Goal: Task Accomplishment & Management: Manage account settings

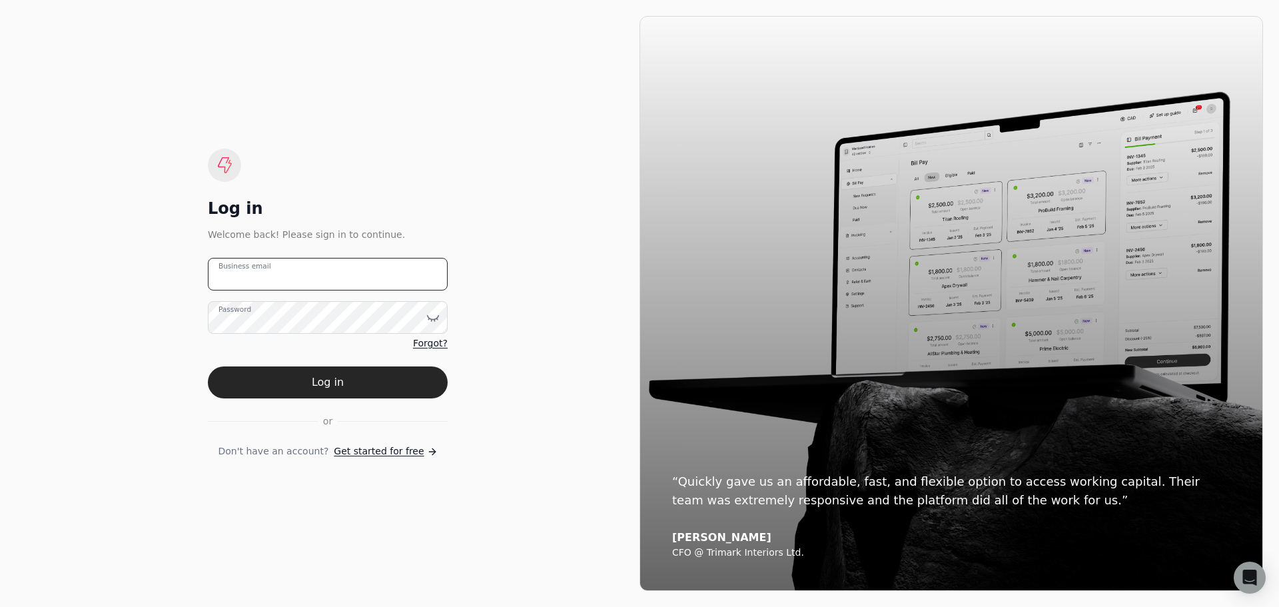
click at [263, 280] on email "Business email" at bounding box center [328, 274] width 240 height 33
type email "[EMAIL_ADDRESS][DOMAIN_NAME]"
click at [208, 366] on button "Log in" at bounding box center [328, 382] width 240 height 32
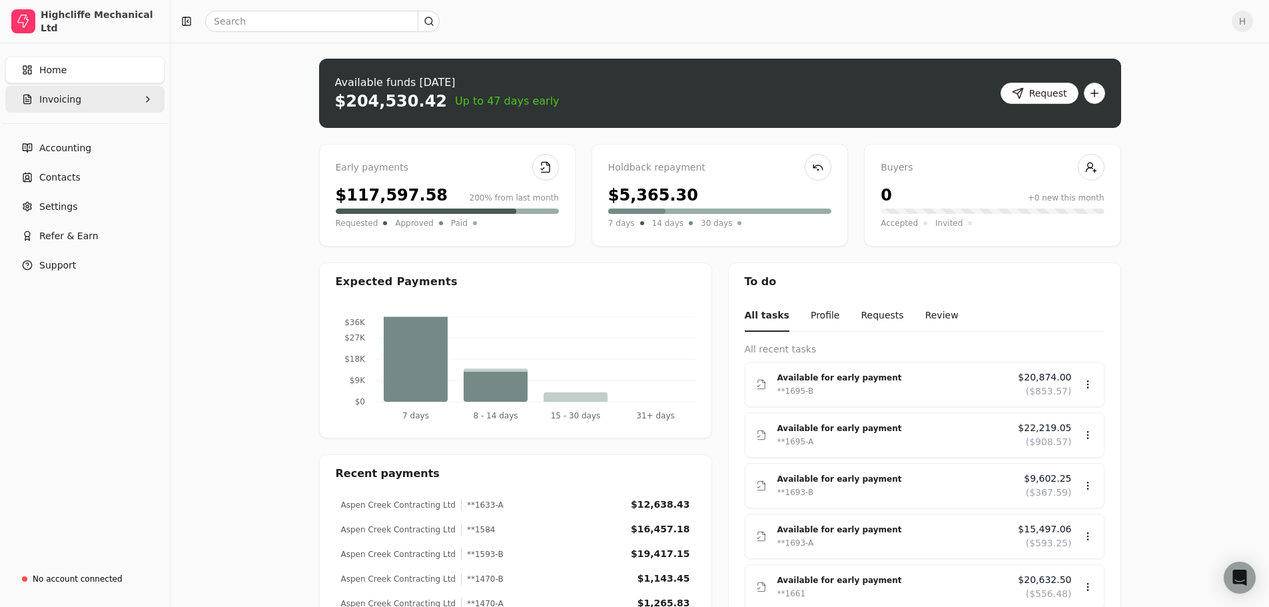
click at [53, 95] on span "Invoicing" at bounding box center [60, 100] width 42 height 14
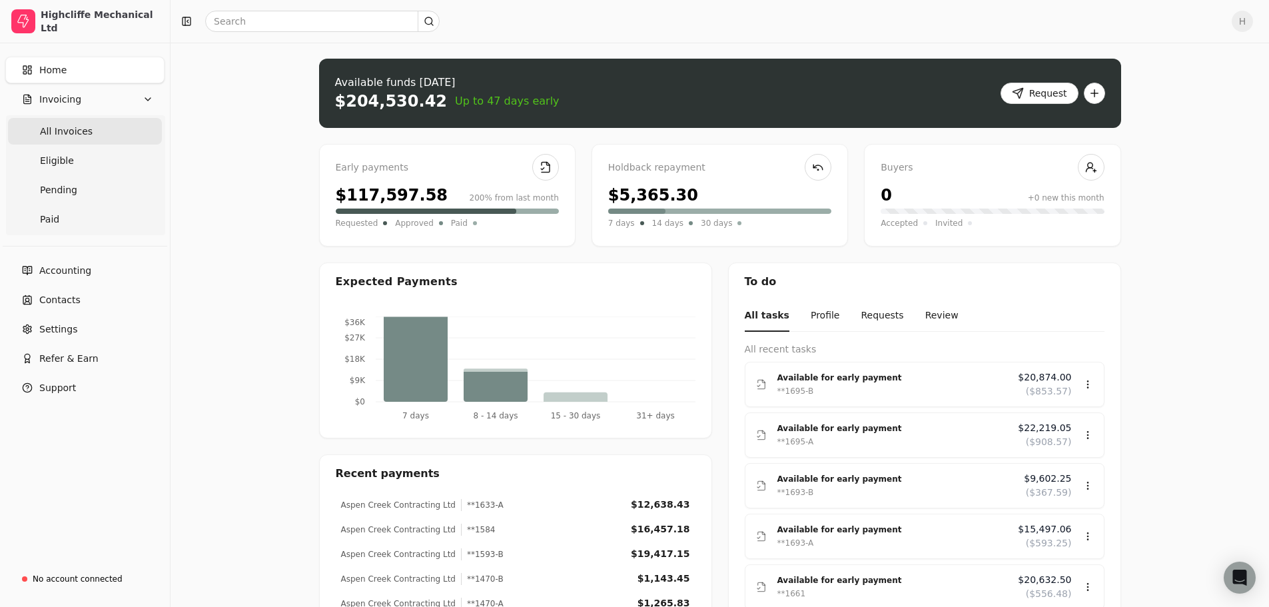
click at [62, 131] on span "All Invoices" at bounding box center [66, 132] width 53 height 14
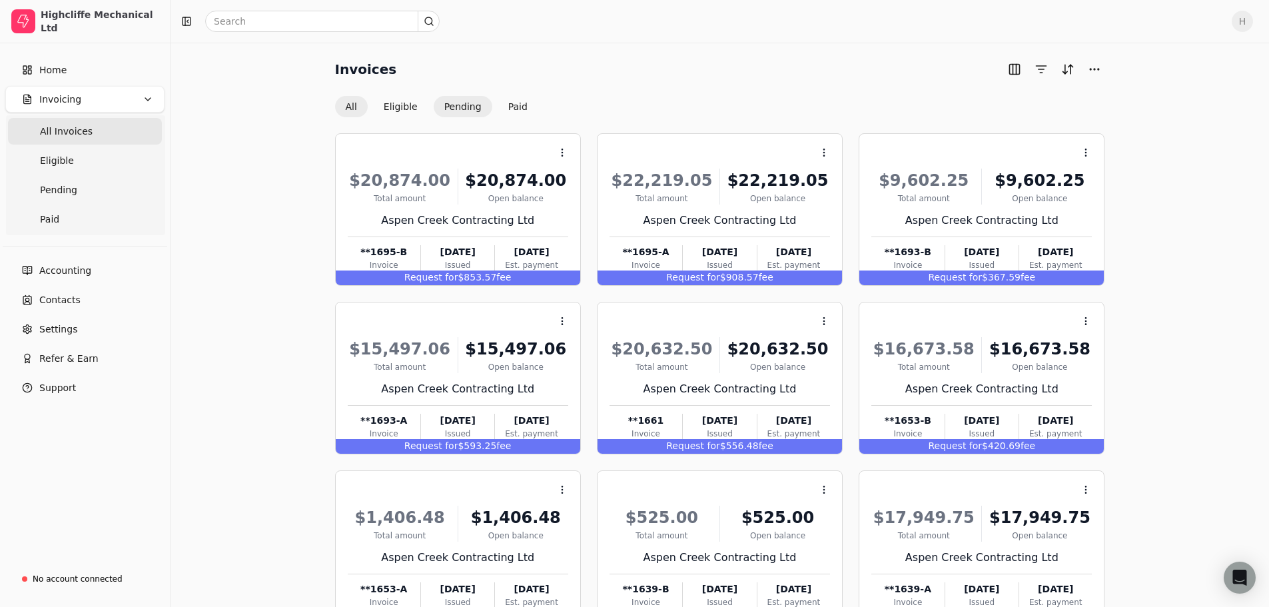
click at [455, 102] on button "Pending" at bounding box center [463, 106] width 59 height 21
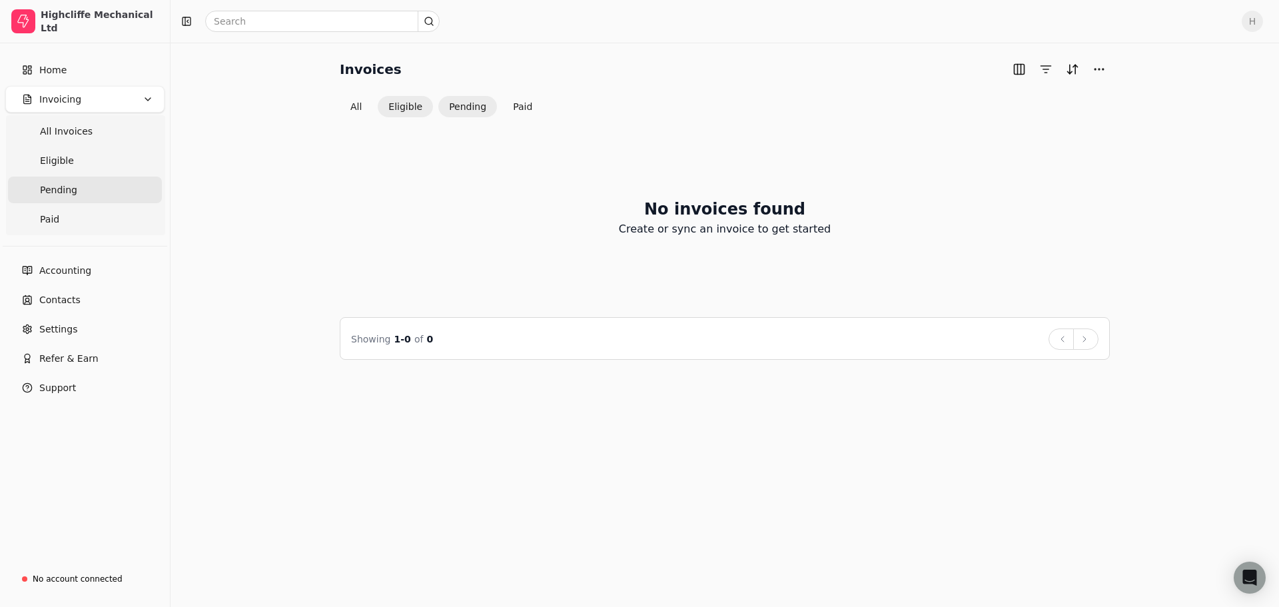
click at [400, 106] on button "Eligible" at bounding box center [405, 106] width 55 height 21
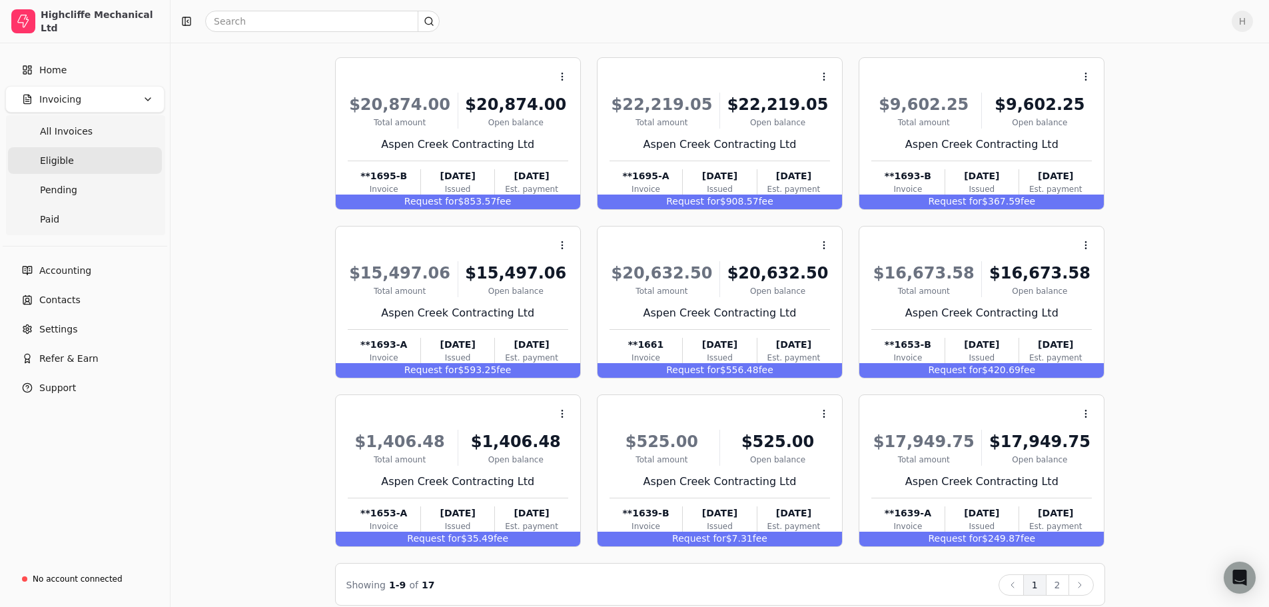
scroll to position [91, 0]
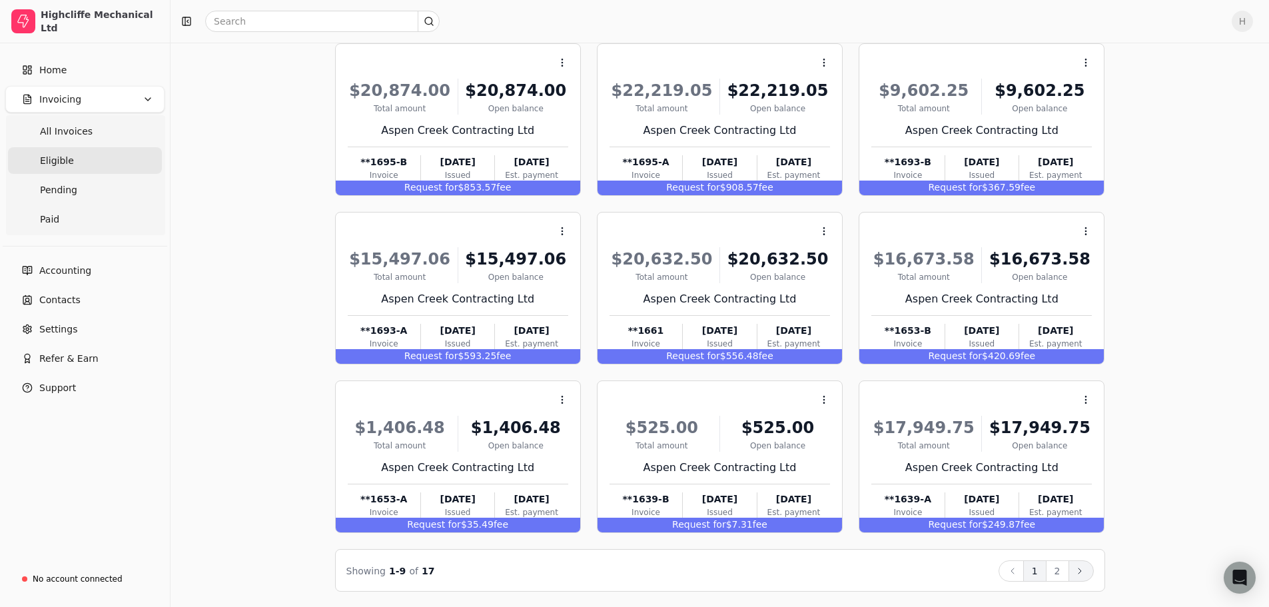
click at [1078, 568] on icon at bounding box center [1079, 570] width 3 height 5
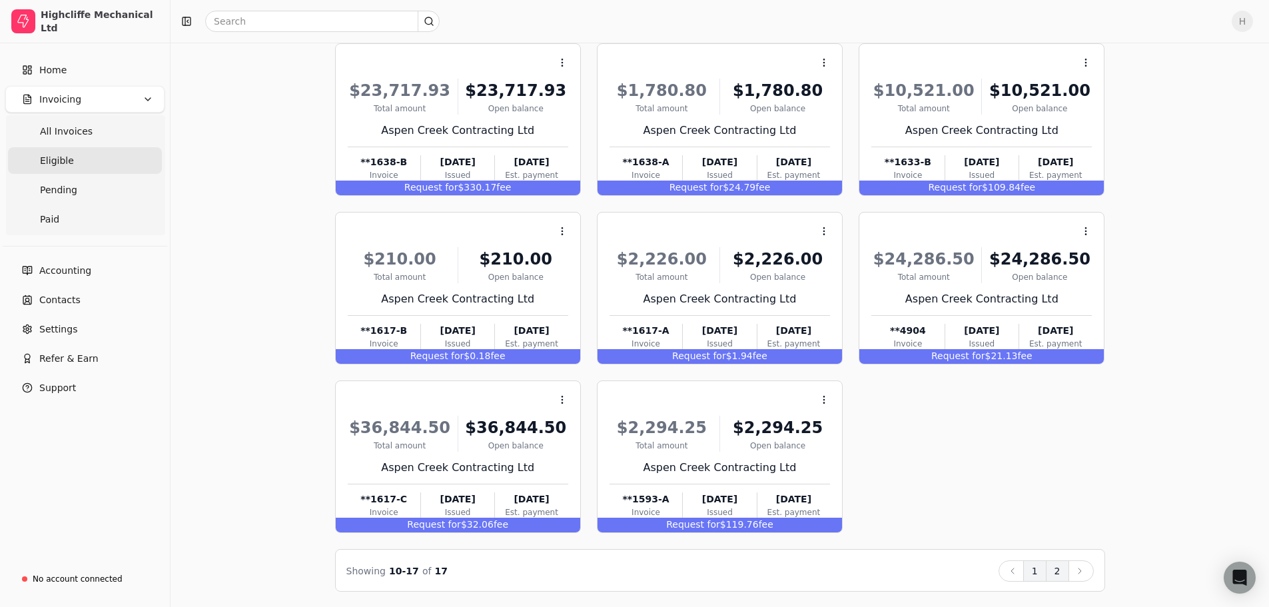
click at [1035, 567] on button "1" at bounding box center [1034, 570] width 23 height 21
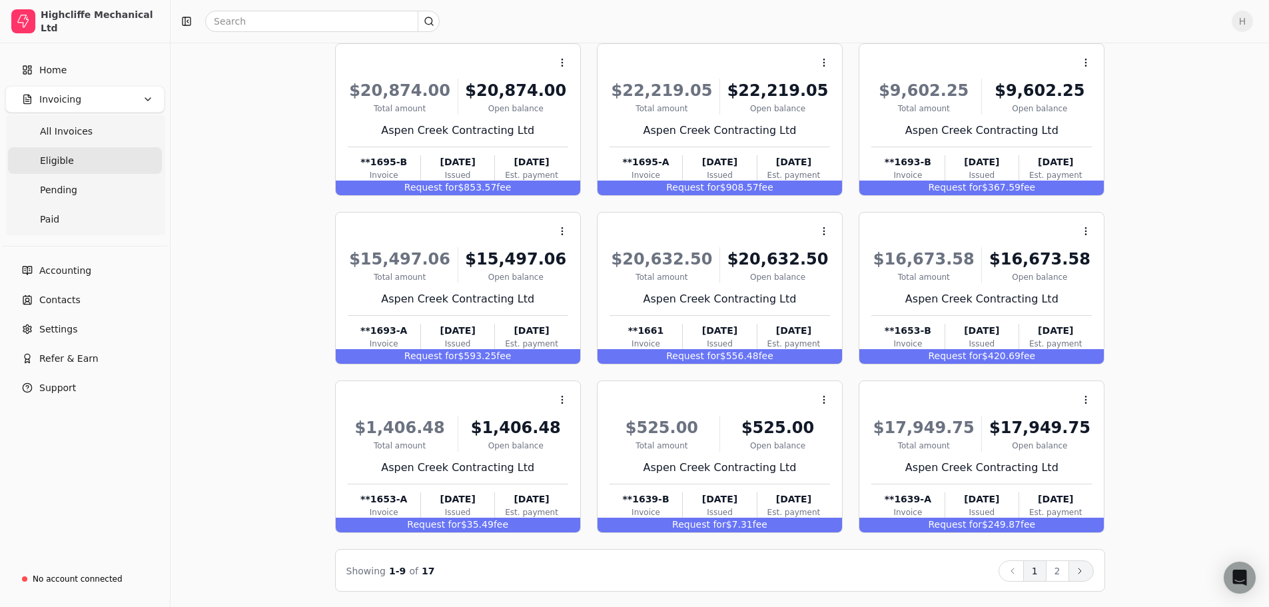
click at [1082, 571] on icon at bounding box center [1079, 570] width 11 height 11
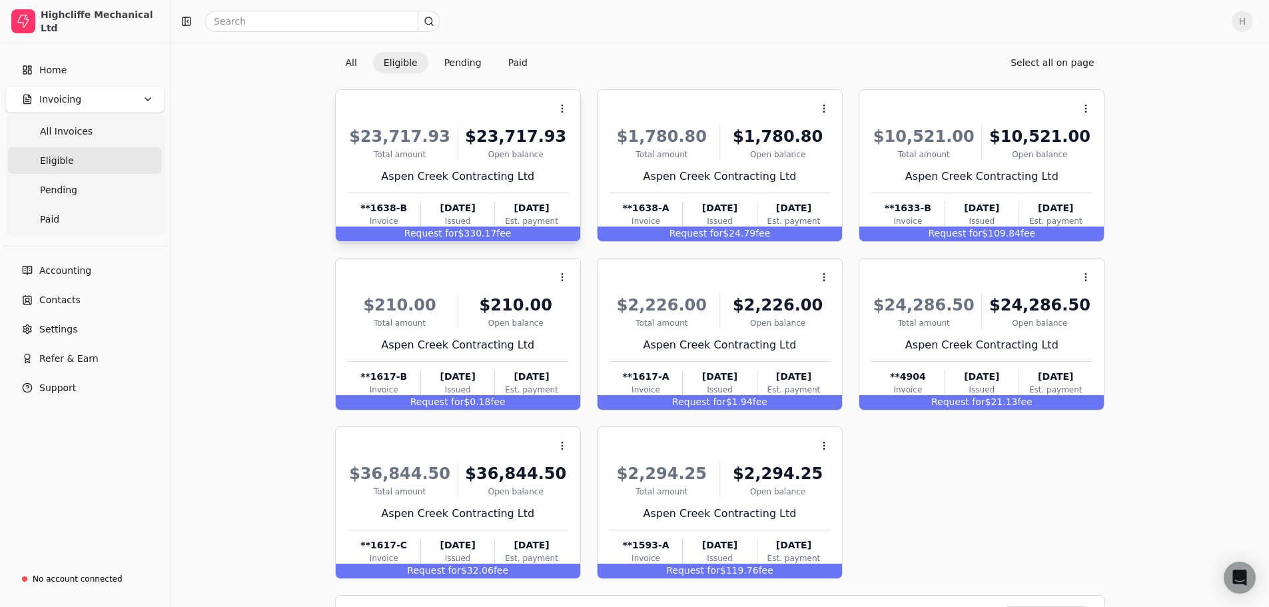
scroll to position [0, 0]
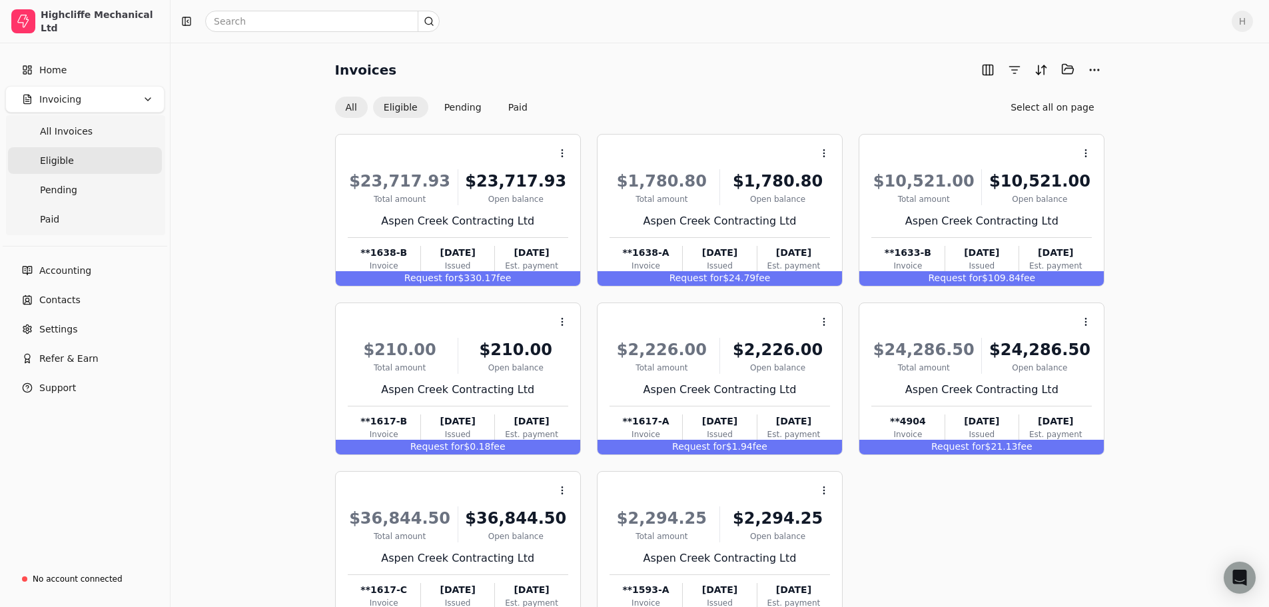
click at [346, 106] on button "All" at bounding box center [351, 107] width 33 height 21
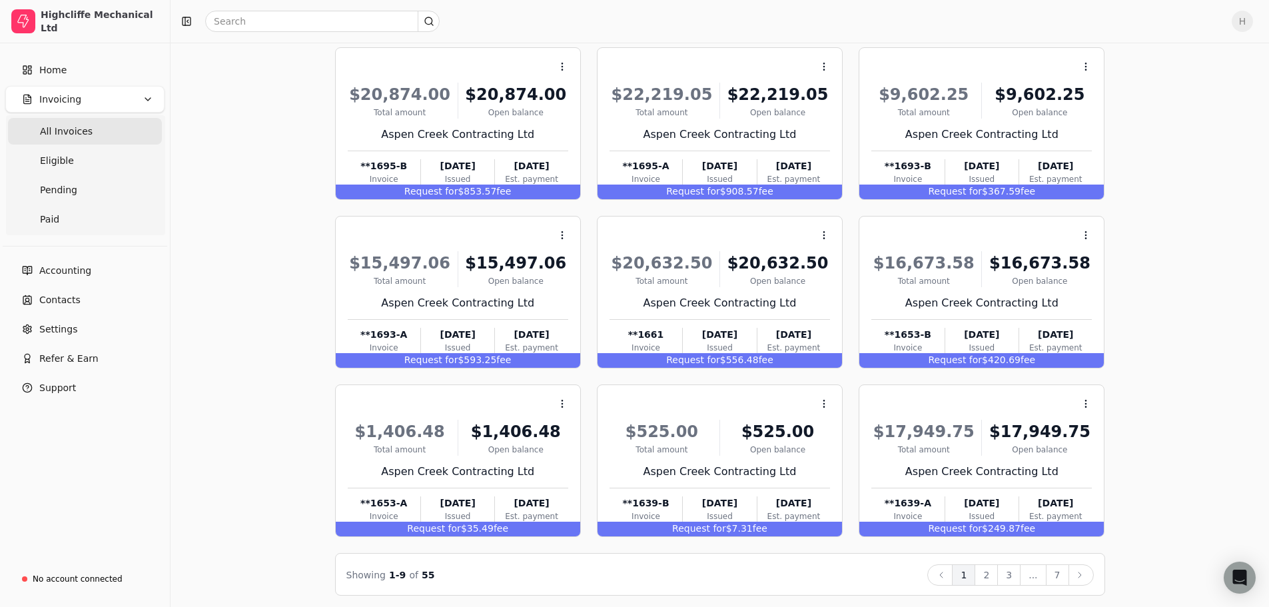
scroll to position [91, 0]
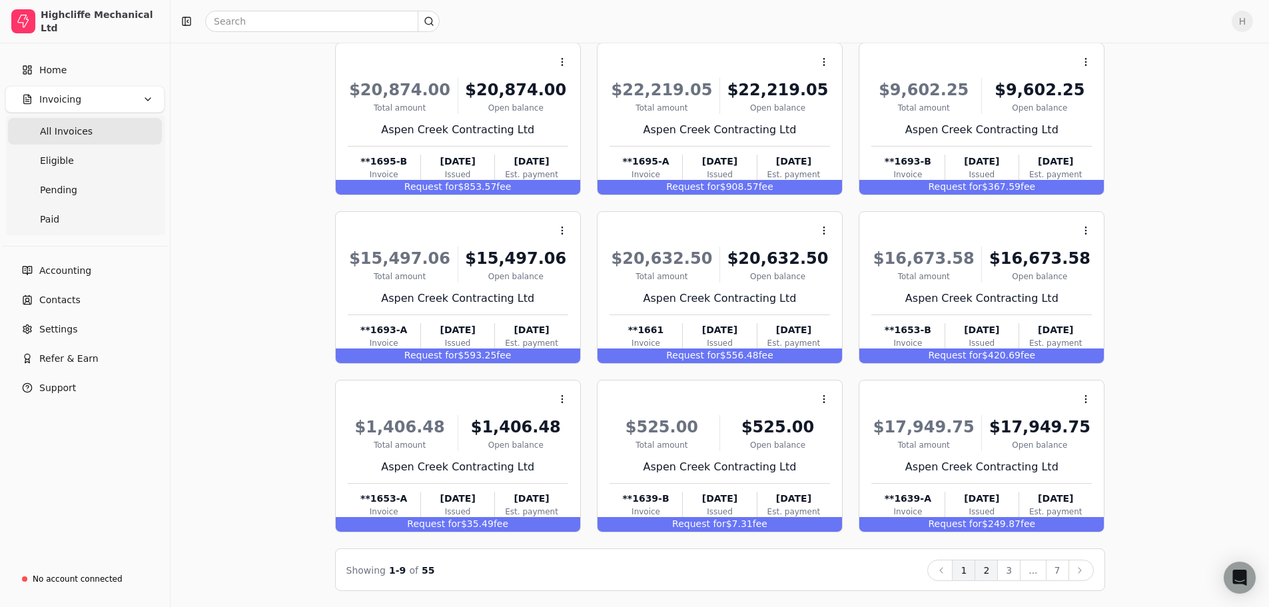
click at [990, 569] on button "2" at bounding box center [985, 569] width 23 height 21
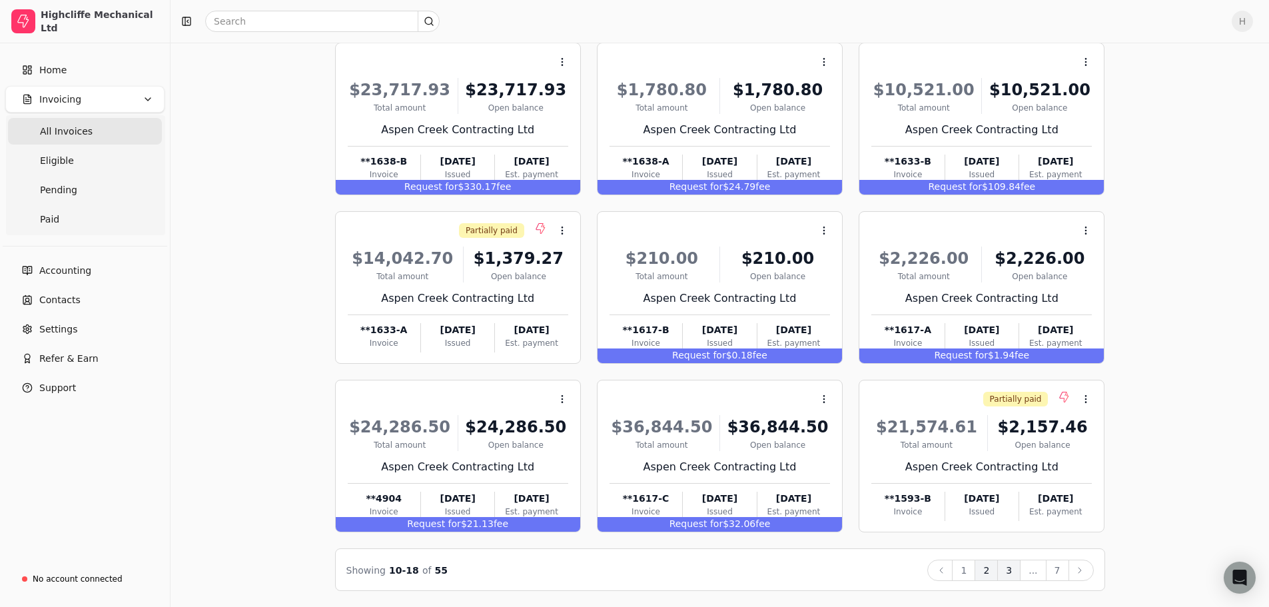
click at [1014, 570] on button "3" at bounding box center [1008, 569] width 23 height 21
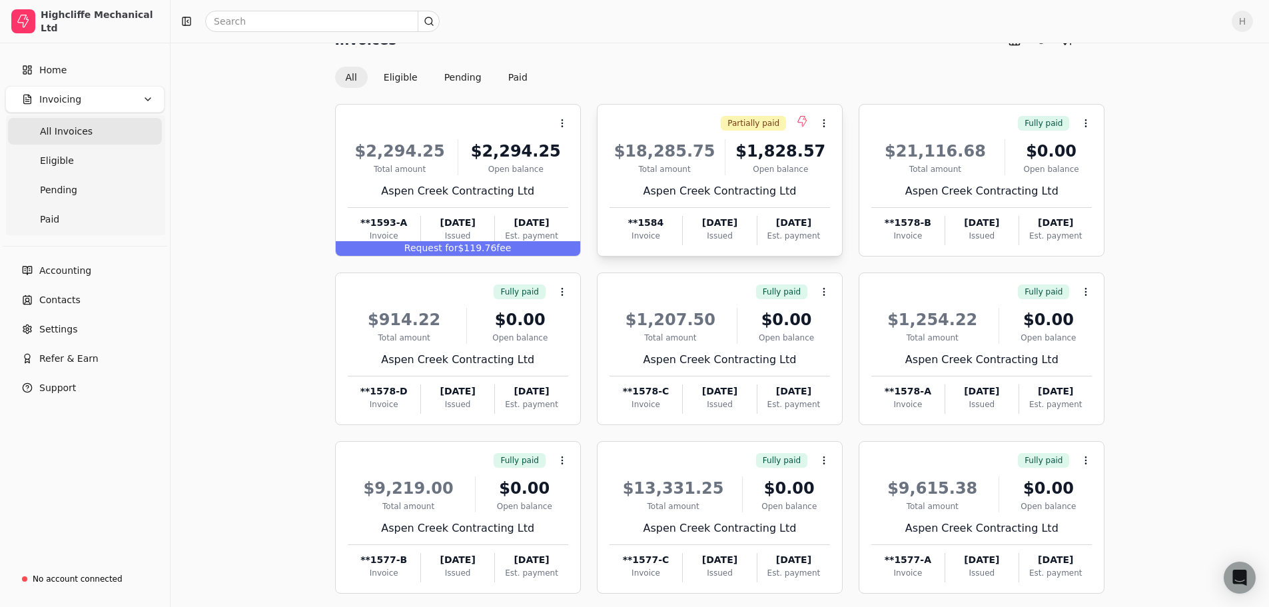
scroll to position [0, 0]
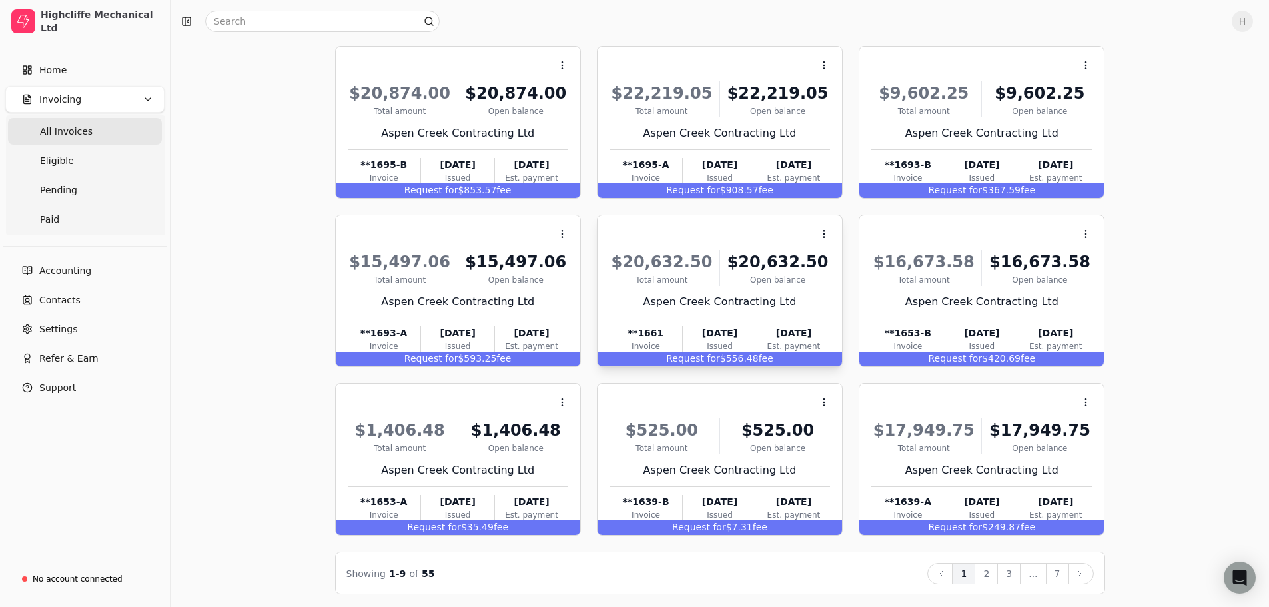
scroll to position [91, 0]
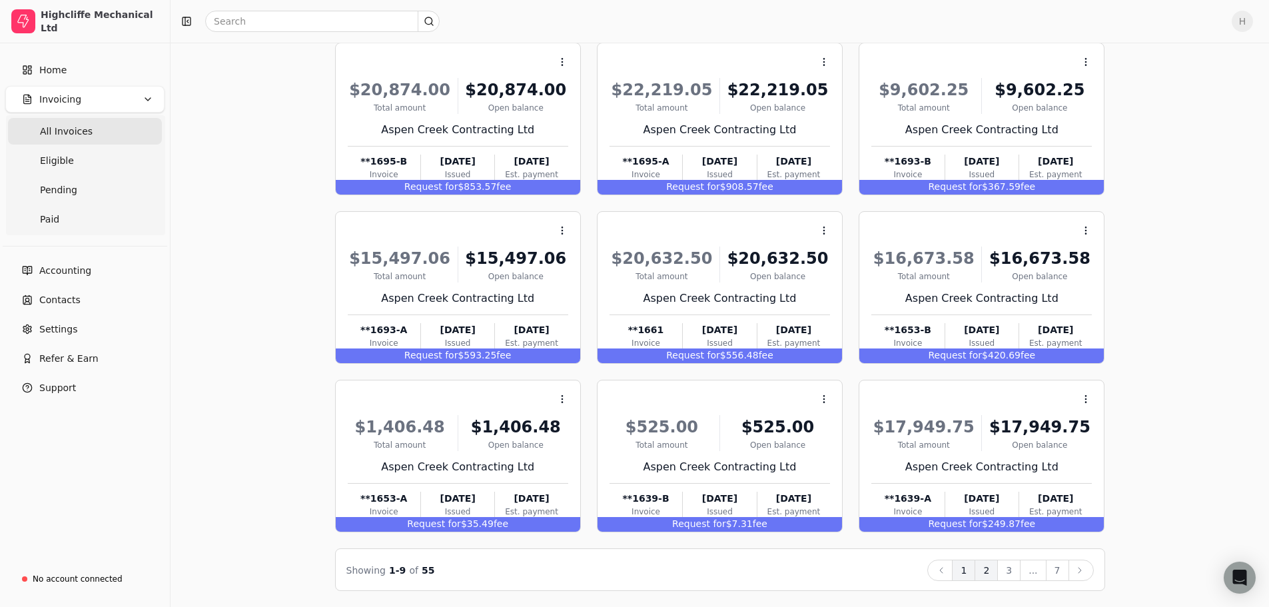
click at [992, 569] on button "2" at bounding box center [985, 569] width 23 height 21
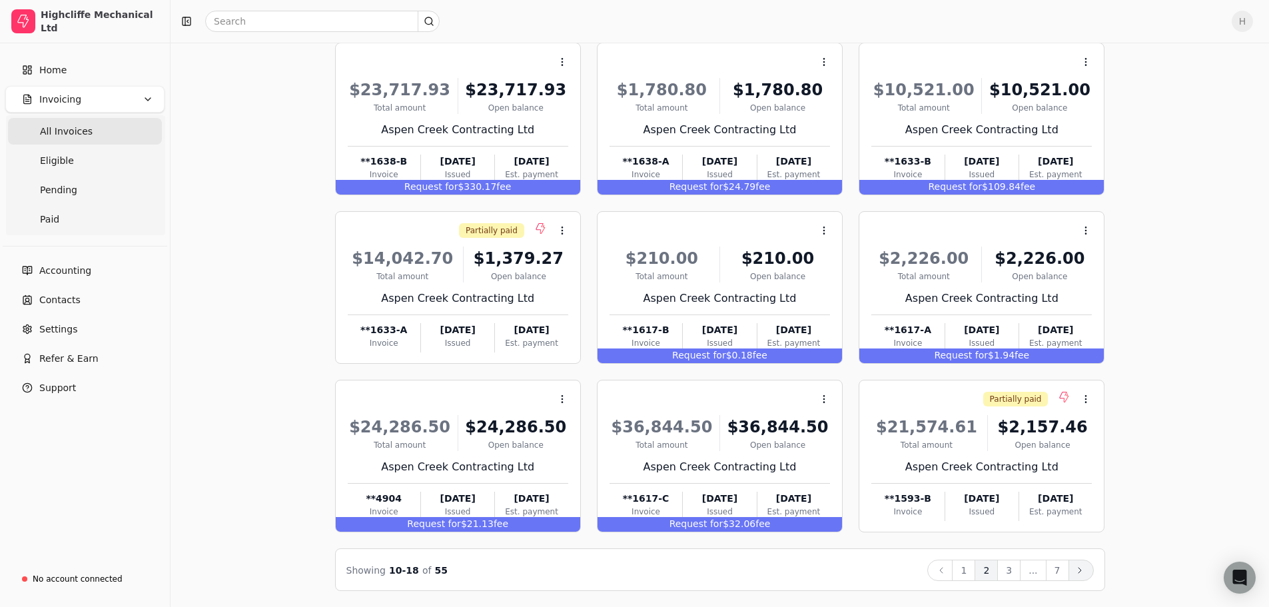
click at [1084, 567] on icon at bounding box center [1079, 570] width 11 height 11
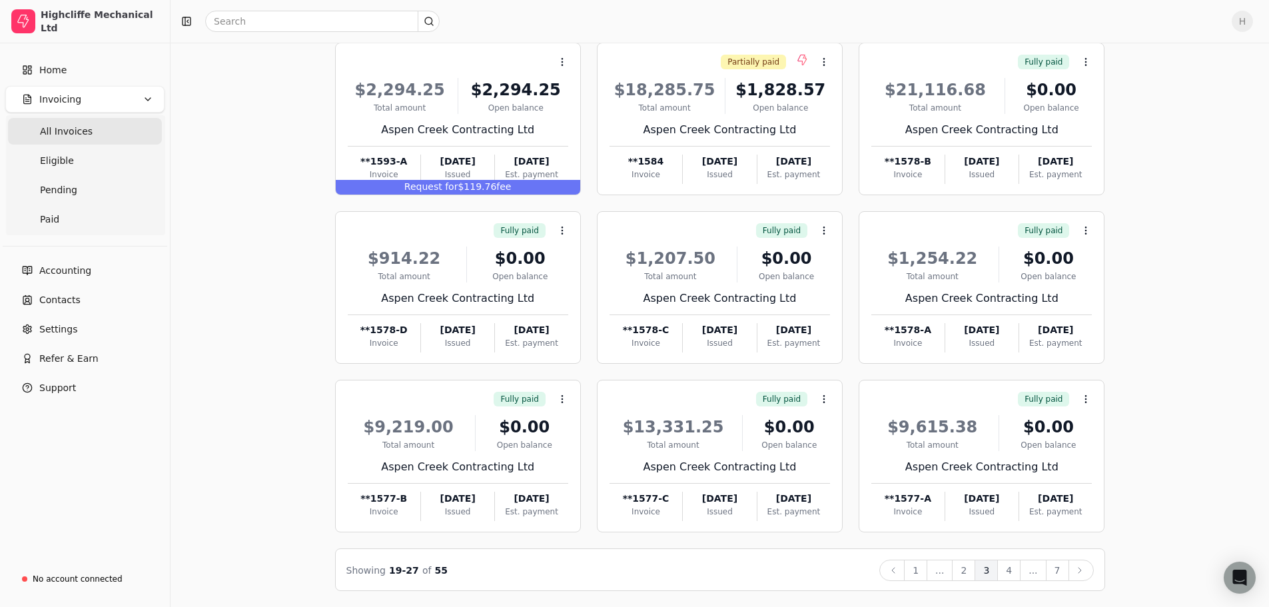
click at [1012, 569] on button "4" at bounding box center [1008, 569] width 23 height 21
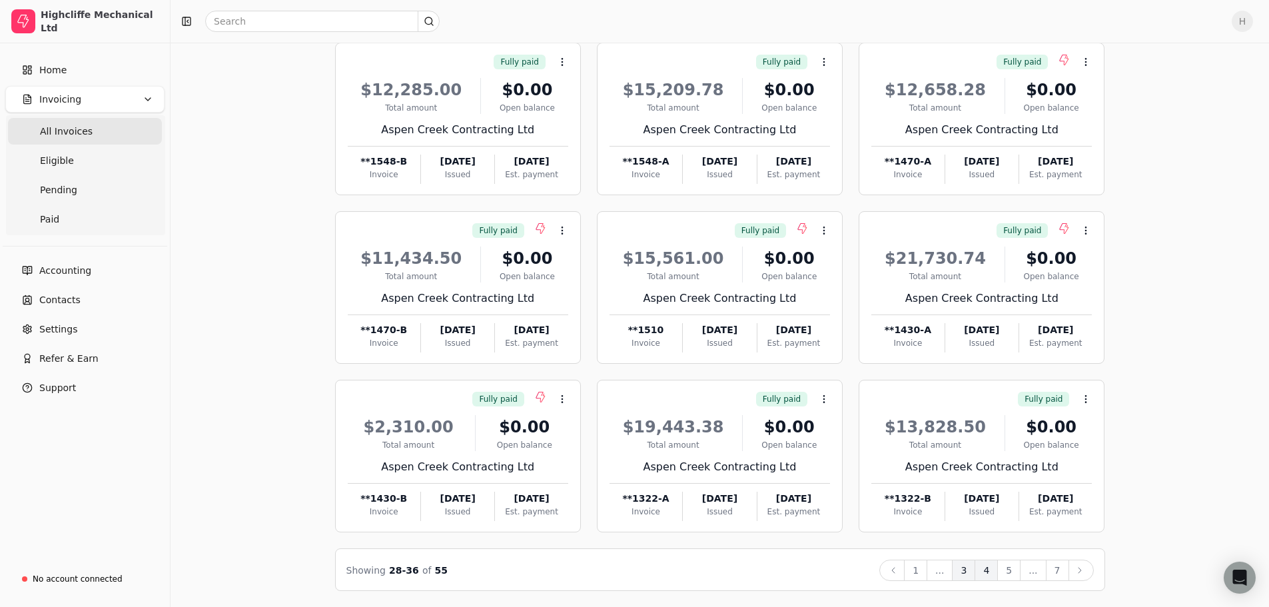
click at [971, 571] on button "3" at bounding box center [963, 569] width 23 height 21
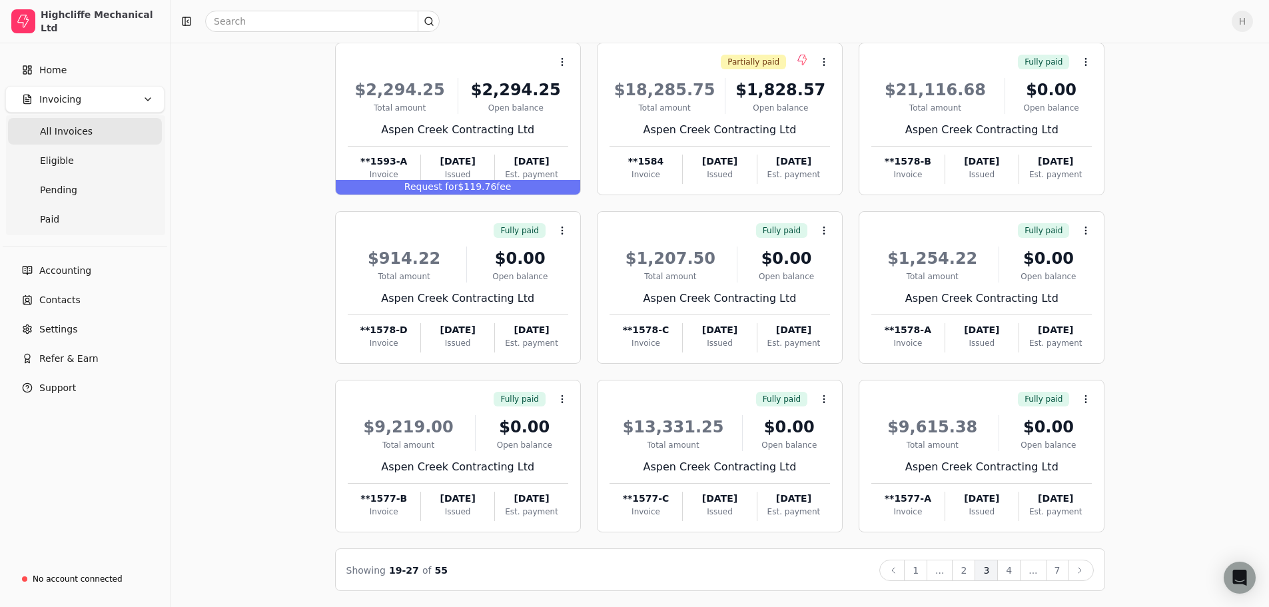
click at [904, 575] on button "Back" at bounding box center [891, 569] width 25 height 21
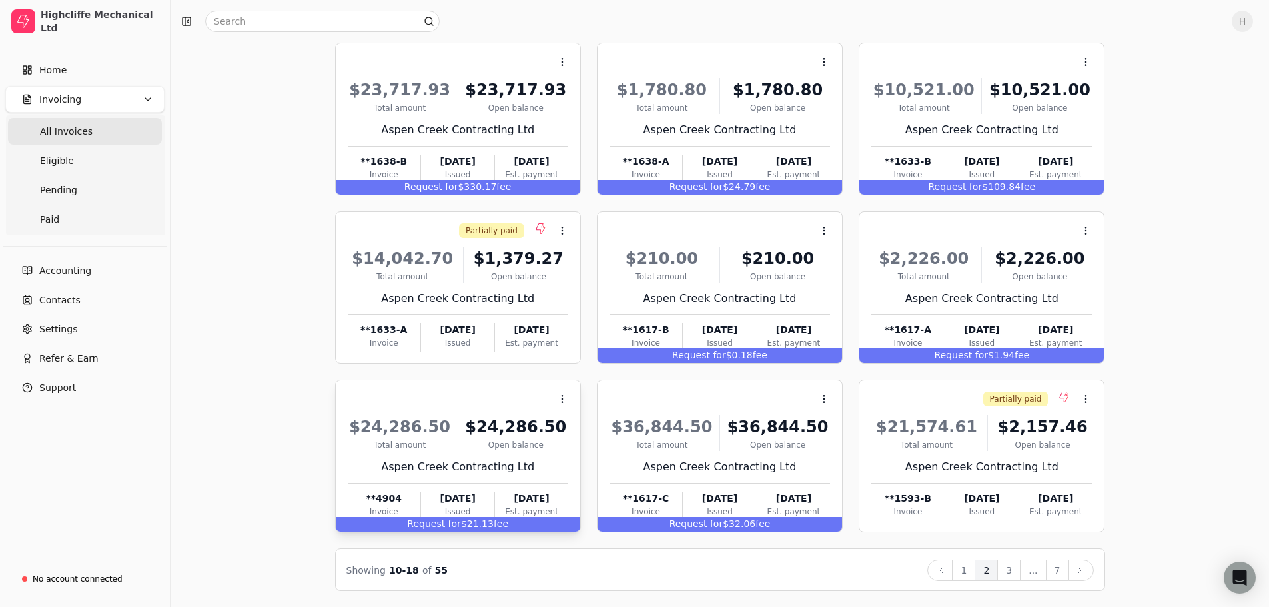
click at [482, 430] on div "$24,286.50" at bounding box center [515, 427] width 105 height 24
click at [577, 432] on span "Open" at bounding box center [583, 432] width 25 height 14
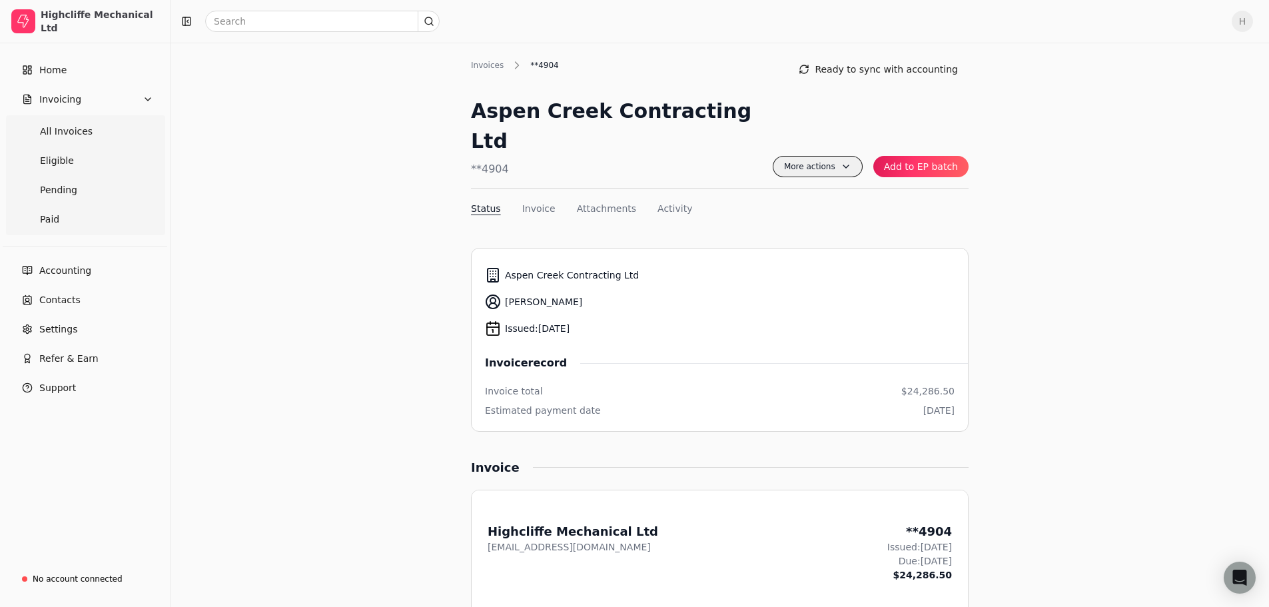
click at [853, 156] on span "More actions" at bounding box center [817, 166] width 90 height 21
click at [851, 156] on span "More actions" at bounding box center [817, 166] width 90 height 21
